Goal: Transaction & Acquisition: Obtain resource

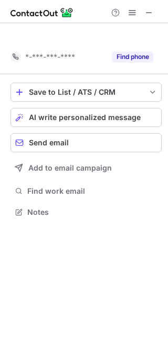
scroll to position [188, 168]
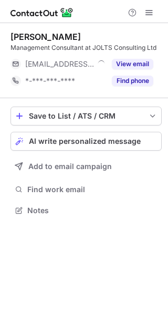
scroll to position [203, 168]
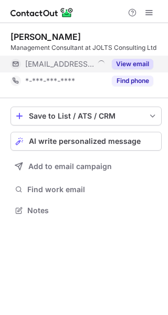
click at [129, 65] on button "View email" at bounding box center [133, 64] width 42 height 11
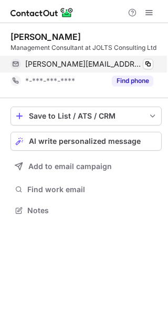
click at [154, 64] on div "douglas.deacon@joltsconsulting.com Copy" at bounding box center [82, 64] width 143 height 17
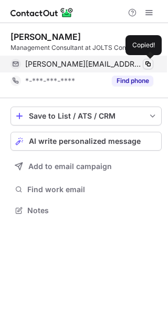
click at [153, 64] on button at bounding box center [148, 64] width 11 height 11
click at [152, 62] on button at bounding box center [148, 64] width 11 height 11
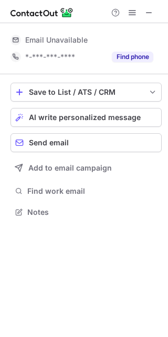
scroll to position [5, 5]
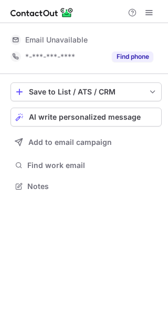
scroll to position [179, 168]
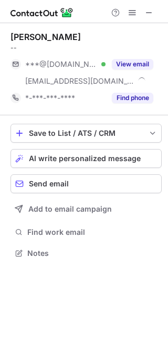
scroll to position [246, 168]
